Goal: Transaction & Acquisition: Purchase product/service

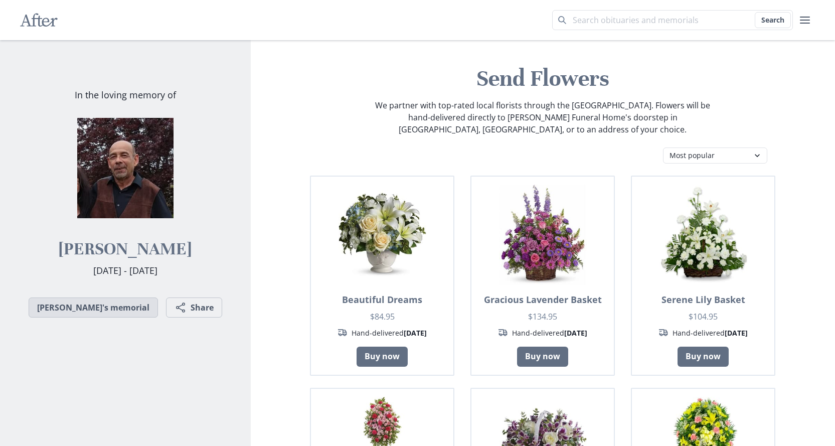
click at [86, 311] on link "[PERSON_NAME]'s memorial" at bounding box center [93, 307] width 129 height 20
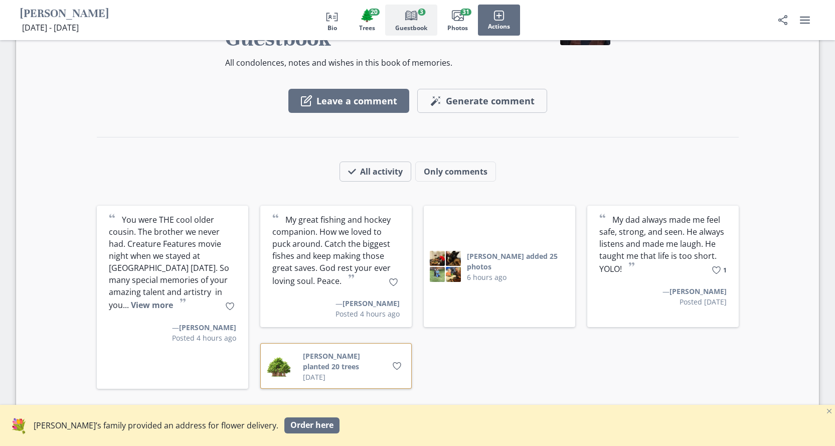
scroll to position [1254, 0]
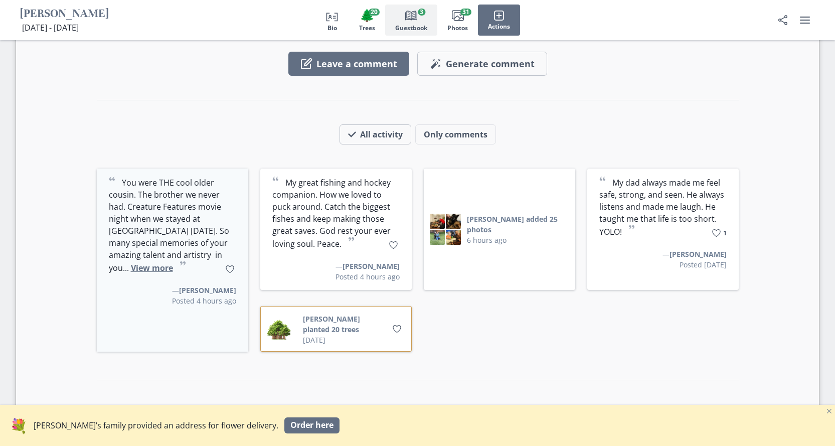
click at [150, 262] on button "View more" at bounding box center [152, 267] width 42 height 11
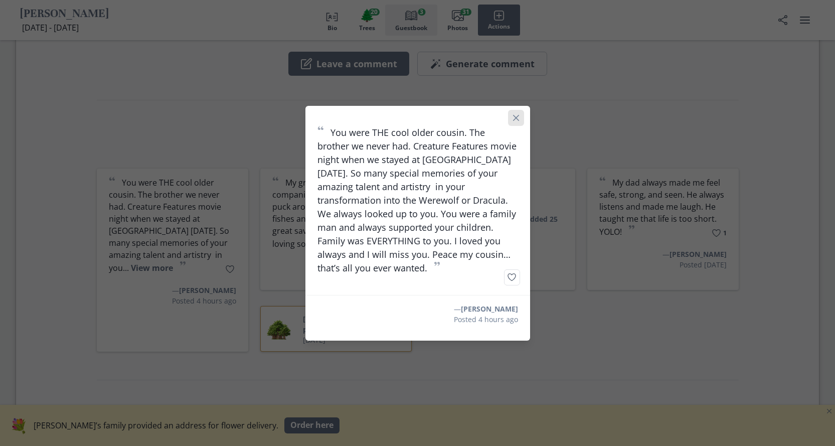
click at [524, 114] on button "Close" at bounding box center [516, 118] width 16 height 16
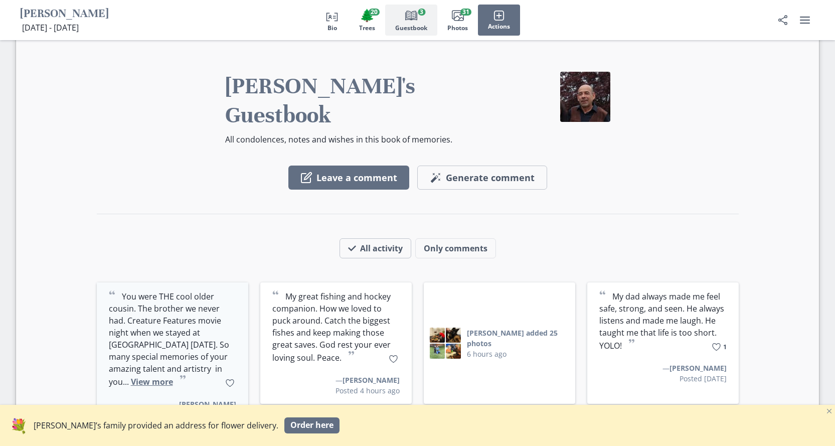
scroll to position [1103, 0]
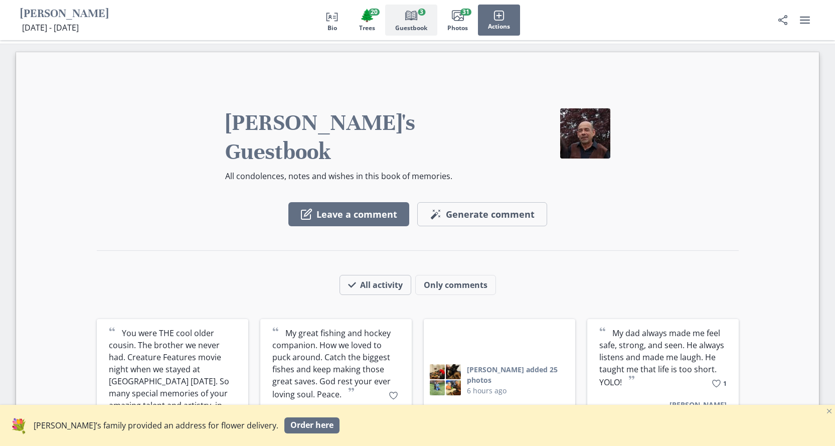
click at [565, 145] on img at bounding box center [585, 133] width 50 height 50
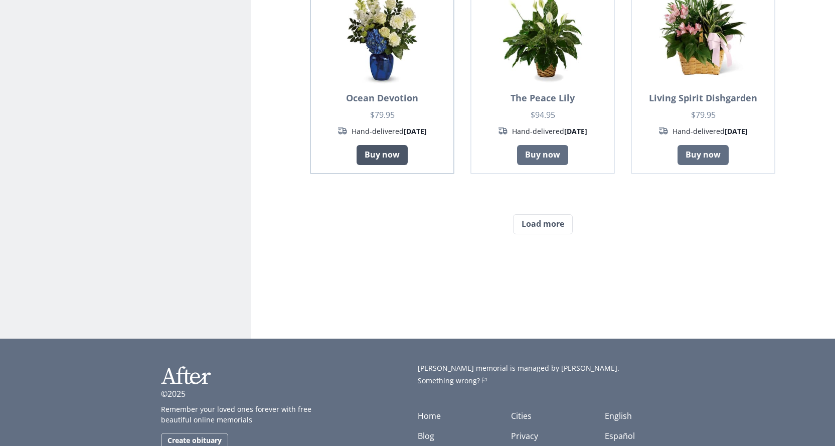
scroll to position [852, 0]
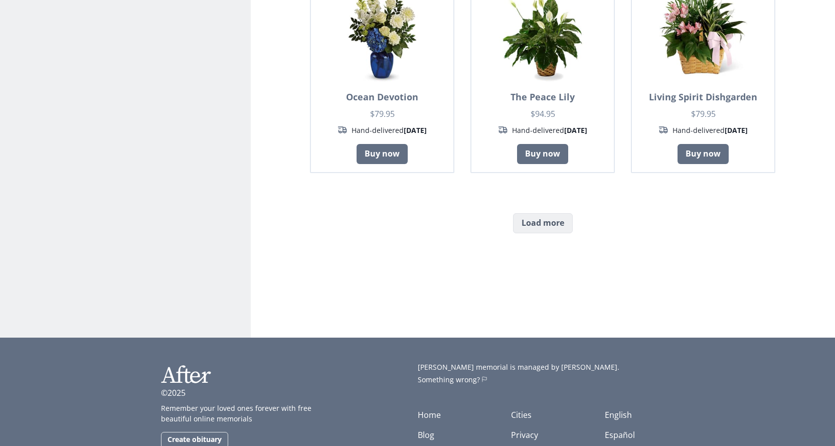
click at [558, 213] on button "Load more" at bounding box center [543, 223] width 60 height 20
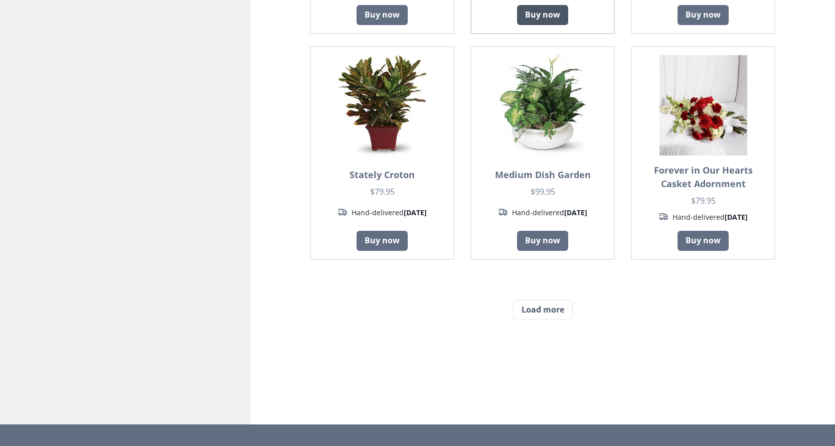
scroll to position [1797, 0]
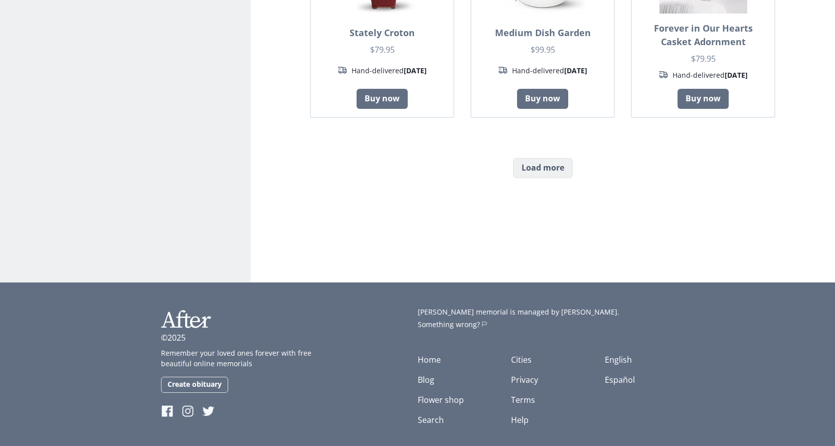
click at [534, 160] on button "Load more" at bounding box center [543, 168] width 60 height 20
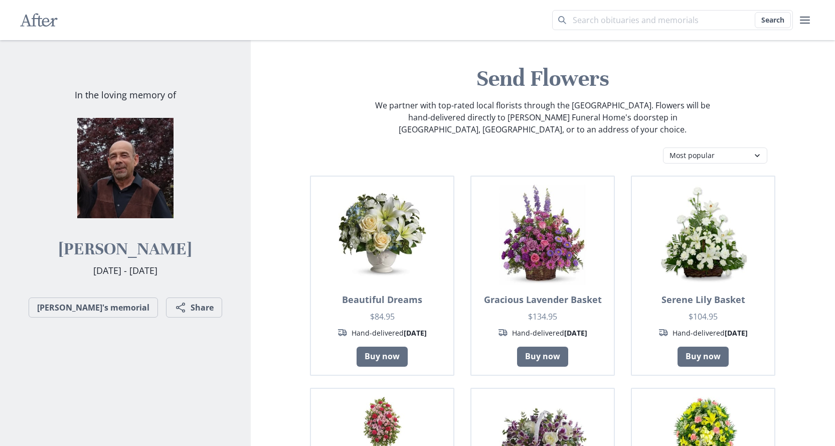
scroll to position [50, 0]
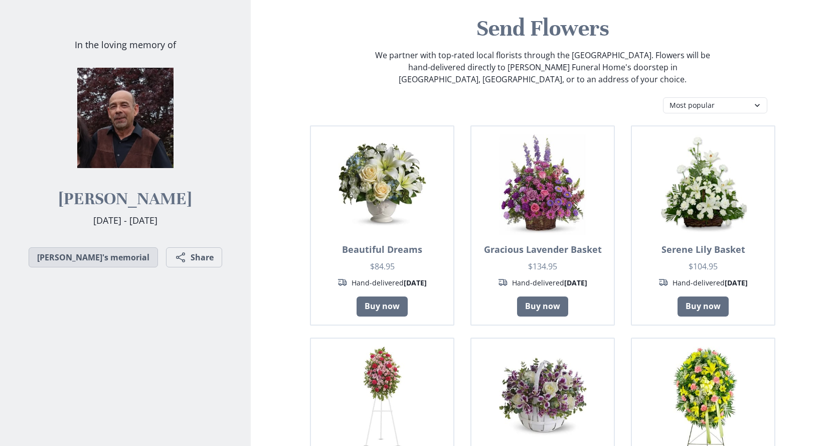
click at [108, 255] on link "[PERSON_NAME]'s memorial" at bounding box center [93, 257] width 129 height 20
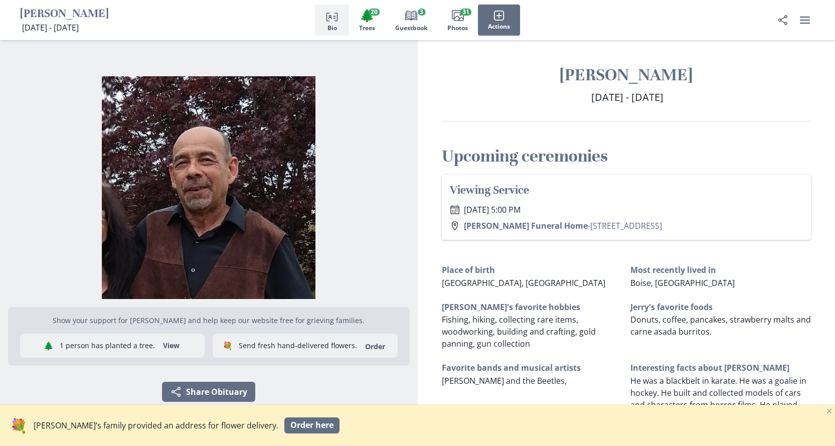
click at [155, 229] on img "Open photos full screen" at bounding box center [209, 187] width 402 height 223
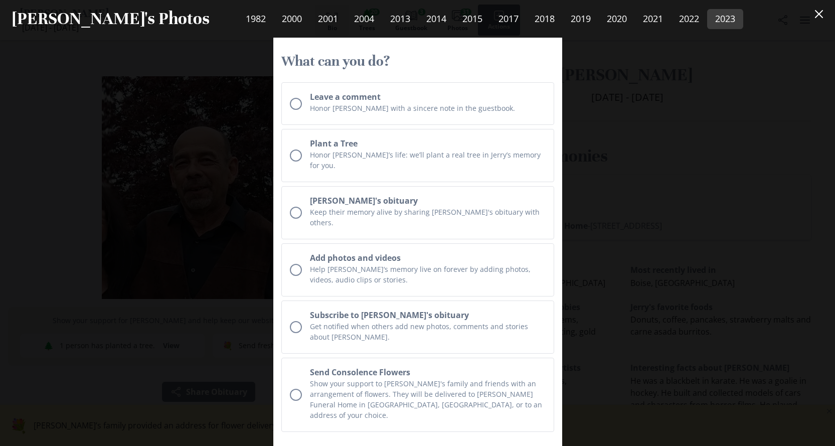
scroll to position [12376, 0]
